Goal: Information Seeking & Learning: Stay updated

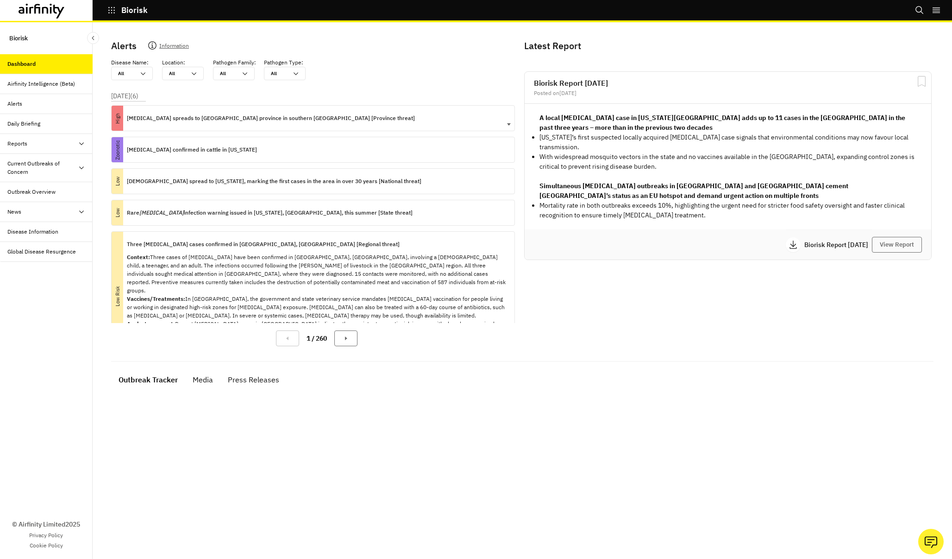
click at [201, 116] on p "[MEDICAL_DATA] spreads to [GEOGRAPHIC_DATA] province in southern [GEOGRAPHIC_DA…" at bounding box center [271, 118] width 288 height 10
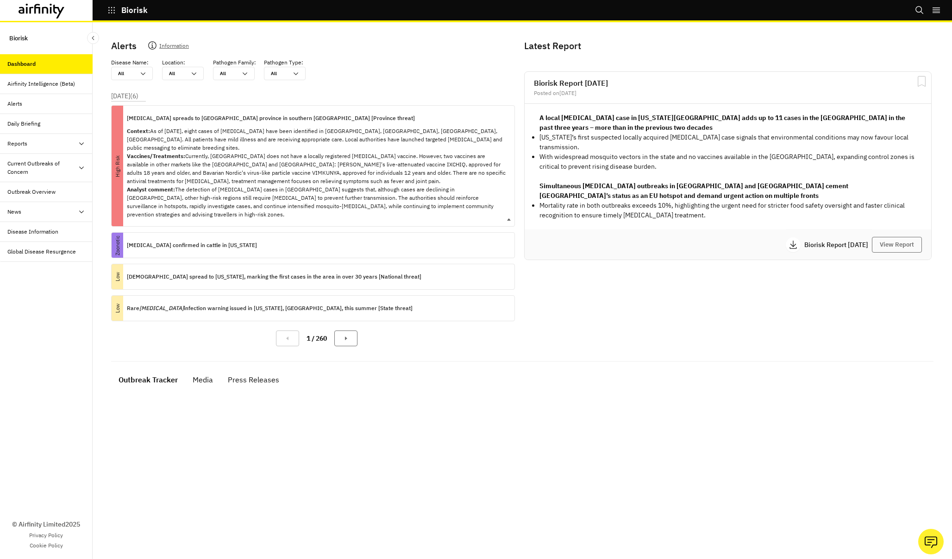
click at [201, 116] on p "[MEDICAL_DATA] spreads to [GEOGRAPHIC_DATA] province in southern [GEOGRAPHIC_DA…" at bounding box center [271, 118] width 288 height 10
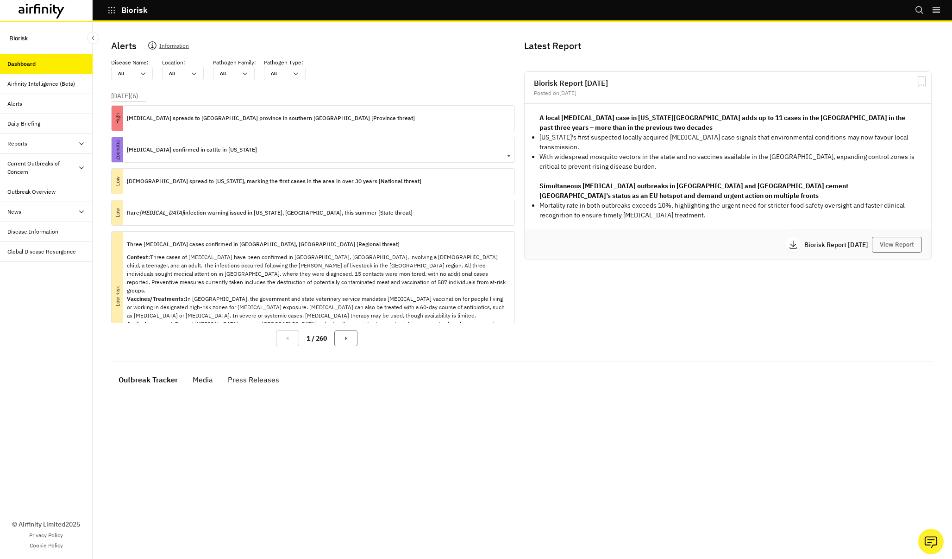
click at [208, 147] on p "[MEDICAL_DATA] confirmed in cattle in [US_STATE]" at bounding box center [192, 150] width 130 height 10
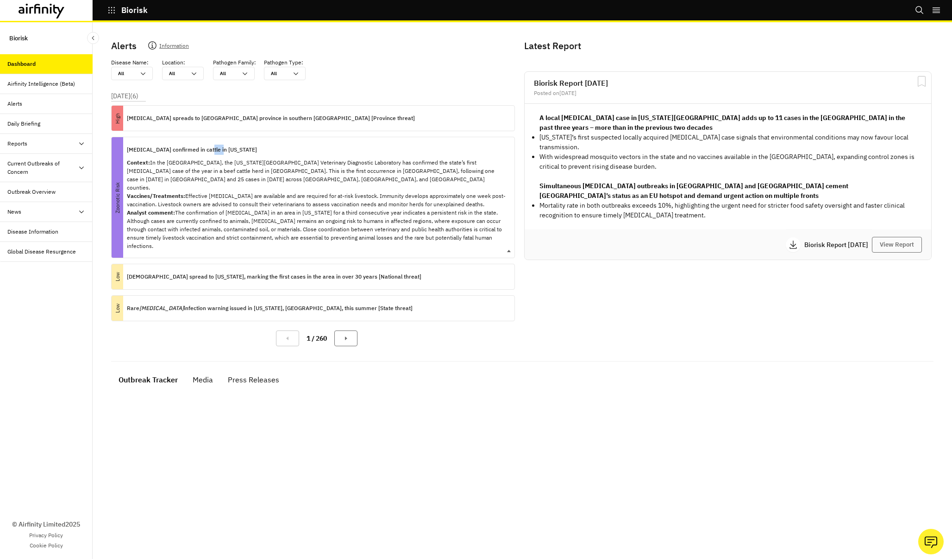
click at [208, 147] on p "[MEDICAL_DATA] confirmed in cattle in [US_STATE]" at bounding box center [192, 150] width 130 height 10
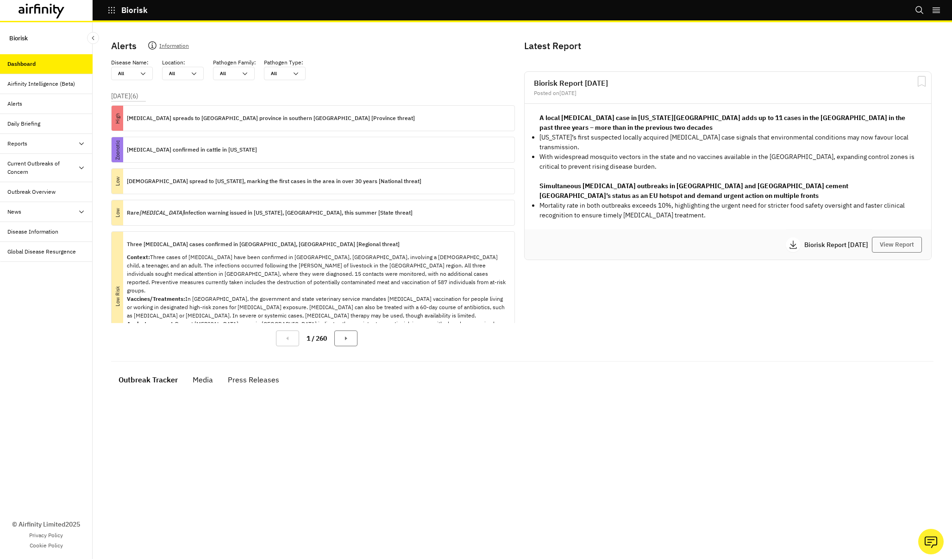
click at [221, 245] on p "Three anthrax cases confirmed in Shymkent, Kazakhstan [Regional threat]" at bounding box center [263, 244] width 273 height 10
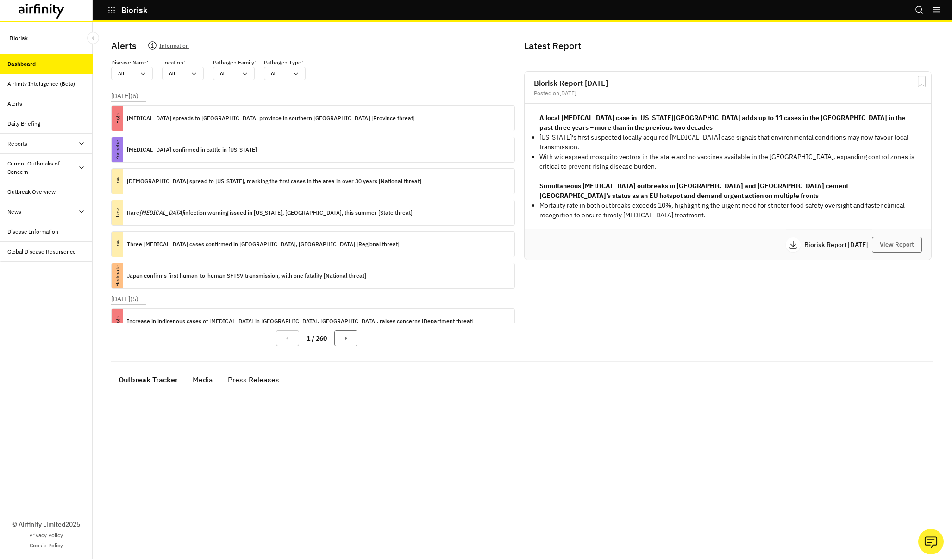
click at [29, 105] on div "Alerts" at bounding box center [49, 104] width 85 height 8
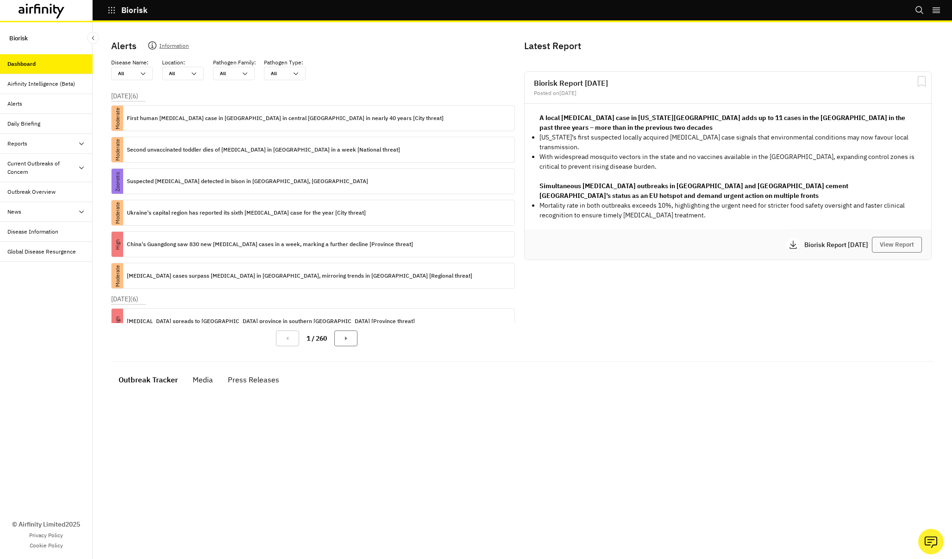
click at [53, 144] on div "Reports" at bounding box center [49, 143] width 85 height 8
click at [58, 201] on div "Current Outbreaks of Concern" at bounding box center [42, 207] width 70 height 17
click at [61, 290] on div "News" at bounding box center [49, 291] width 85 height 8
click at [57, 306] on div "Press Releases" at bounding box center [46, 312] width 93 height 20
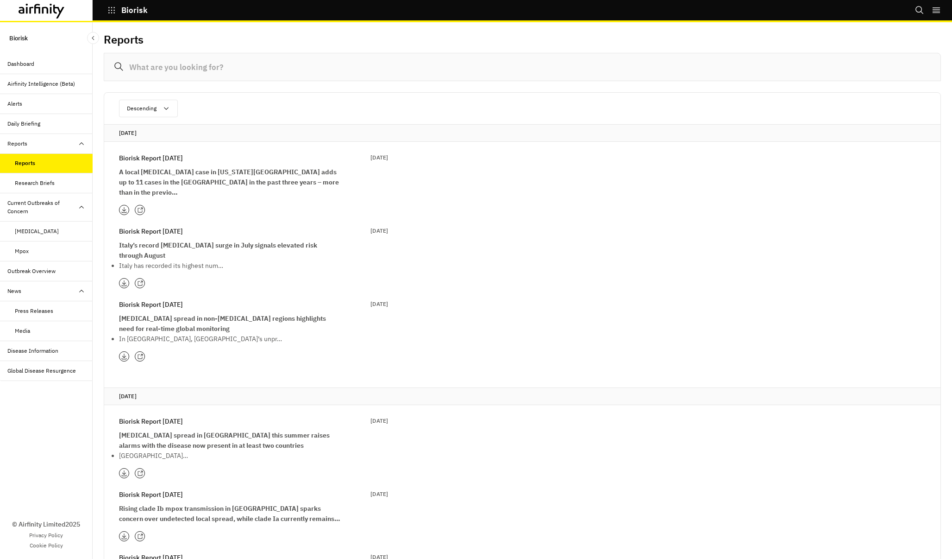
click at [231, 103] on div "Descending Ascending Descending" at bounding box center [522, 109] width 837 height 32
